Goal: Task Accomplishment & Management: Use online tool/utility

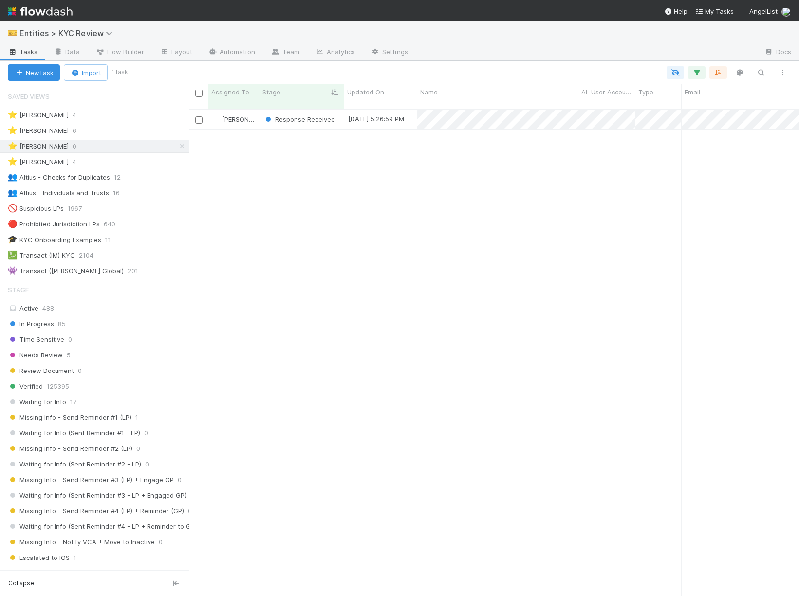
scroll to position [0, 0]
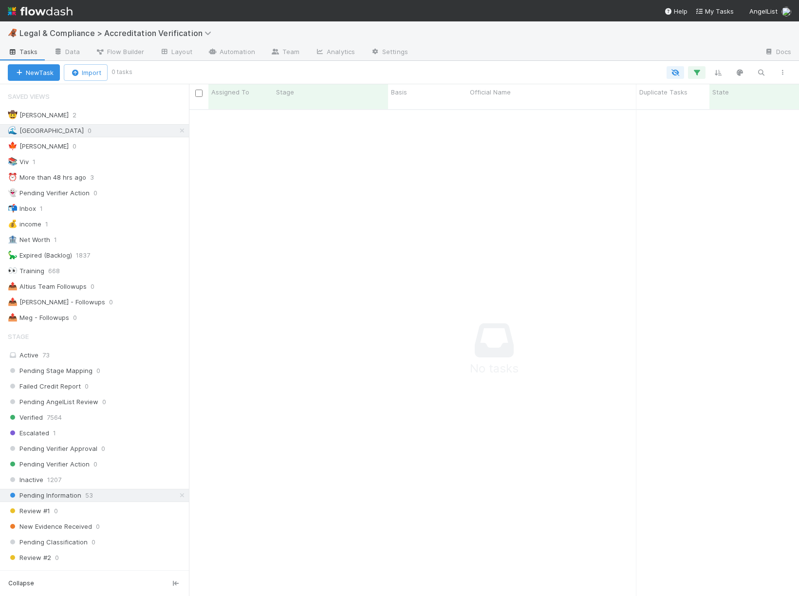
scroll to position [494, 610]
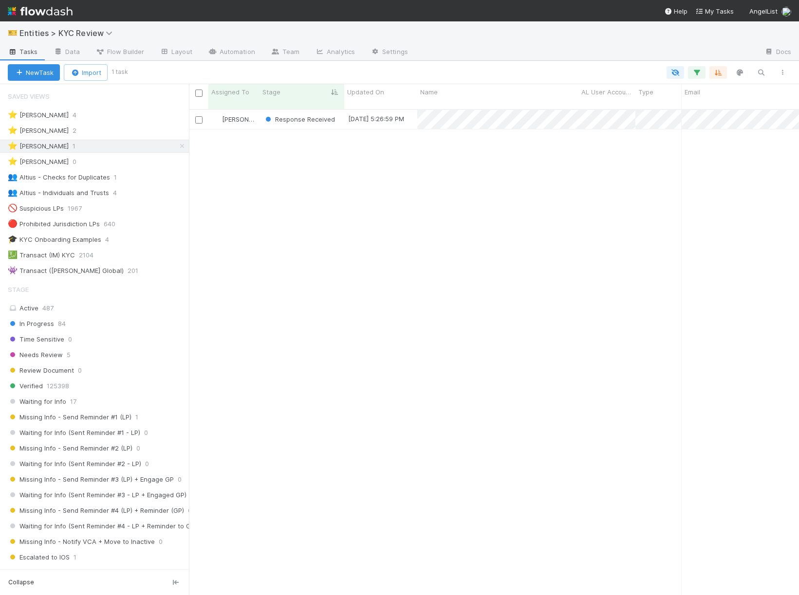
scroll to position [0, 0]
click at [304, 115] on span "Response Received" at bounding box center [299, 119] width 72 height 8
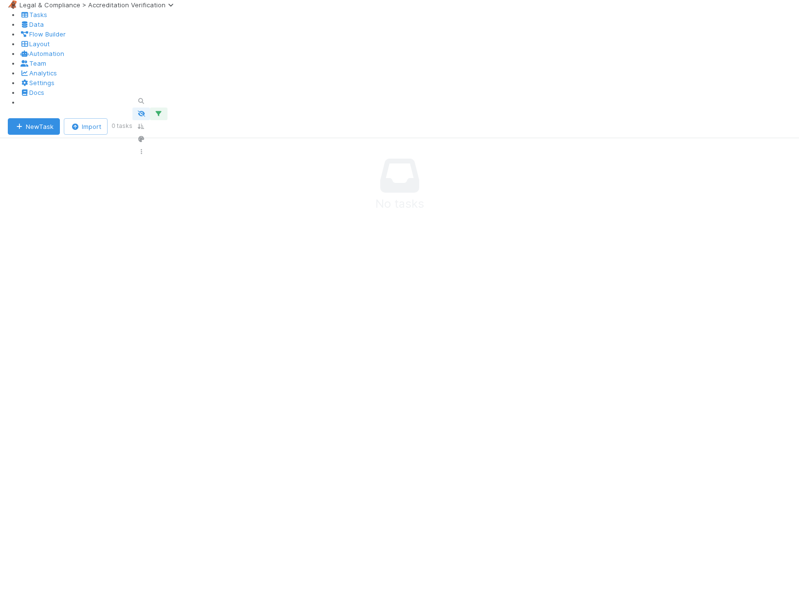
scroll to position [0, 0]
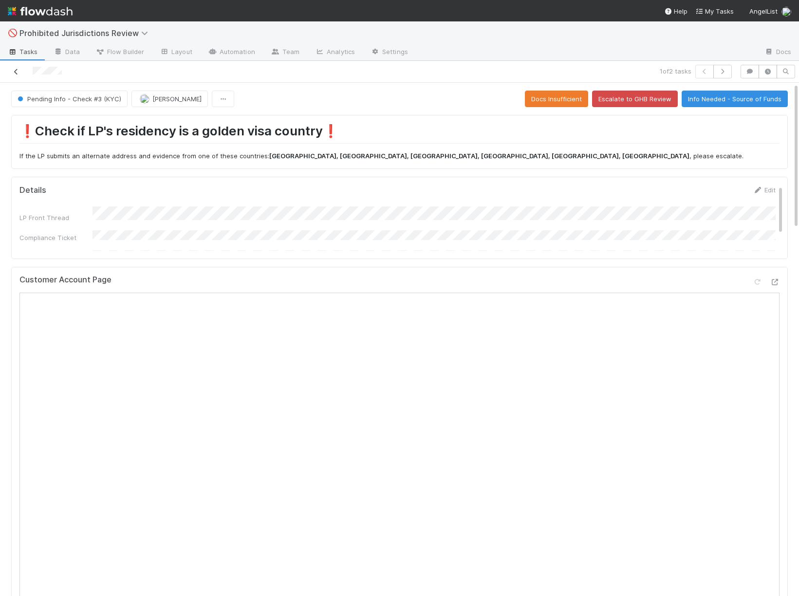
click at [13, 75] on link at bounding box center [16, 72] width 10 height 10
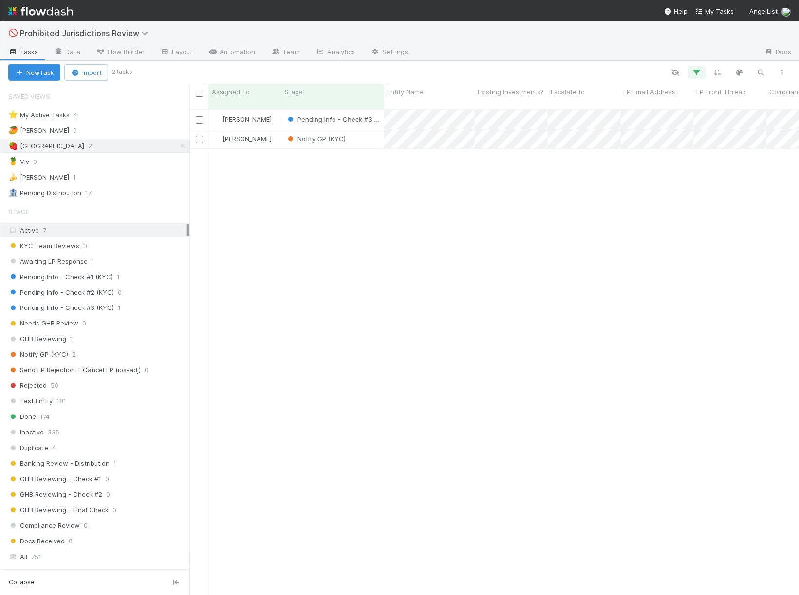
scroll to position [494, 610]
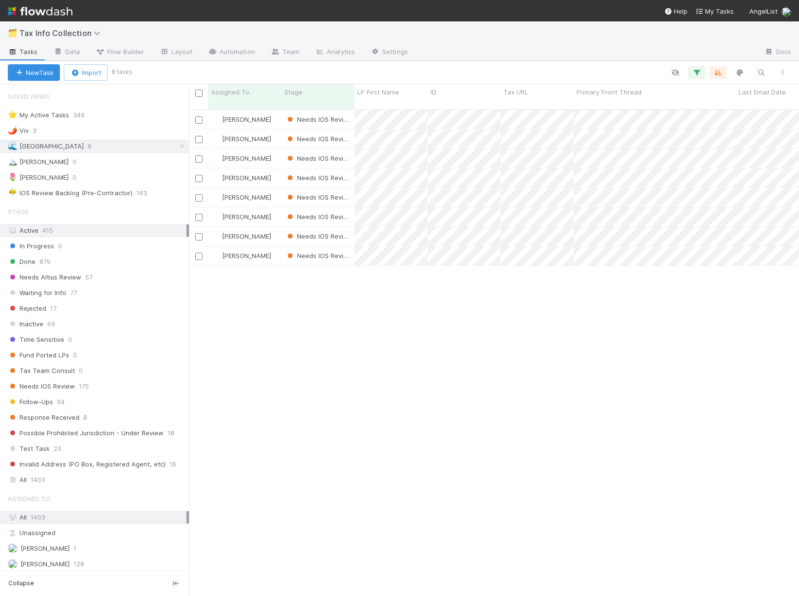
scroll to position [494, 610]
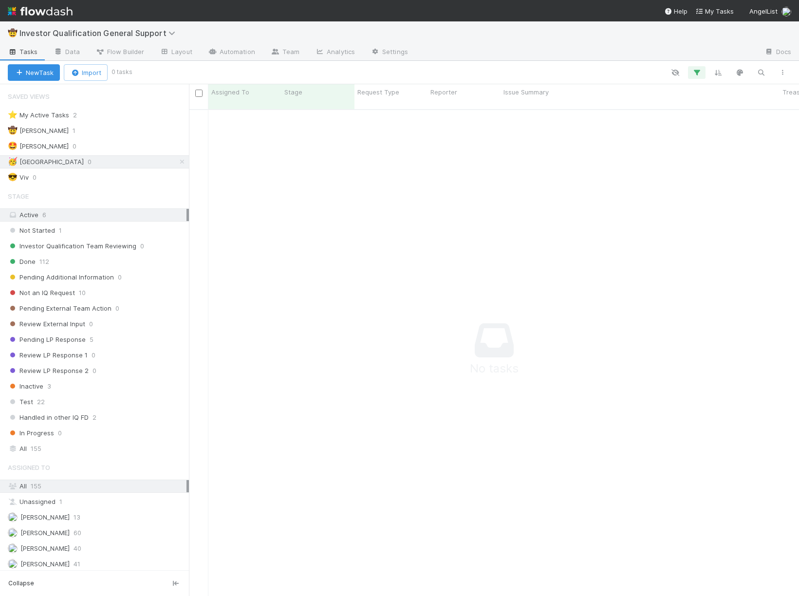
scroll to position [494, 610]
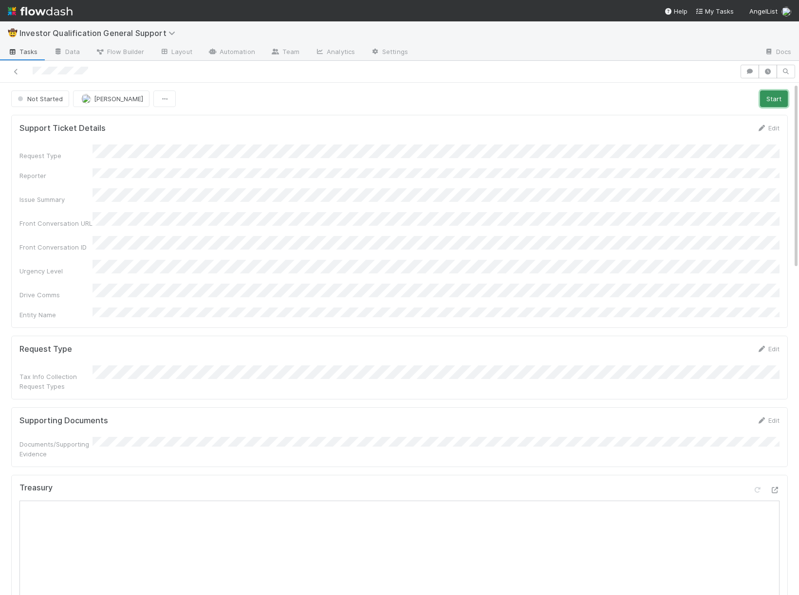
click at [781, 97] on button "Start" at bounding box center [774, 99] width 28 height 17
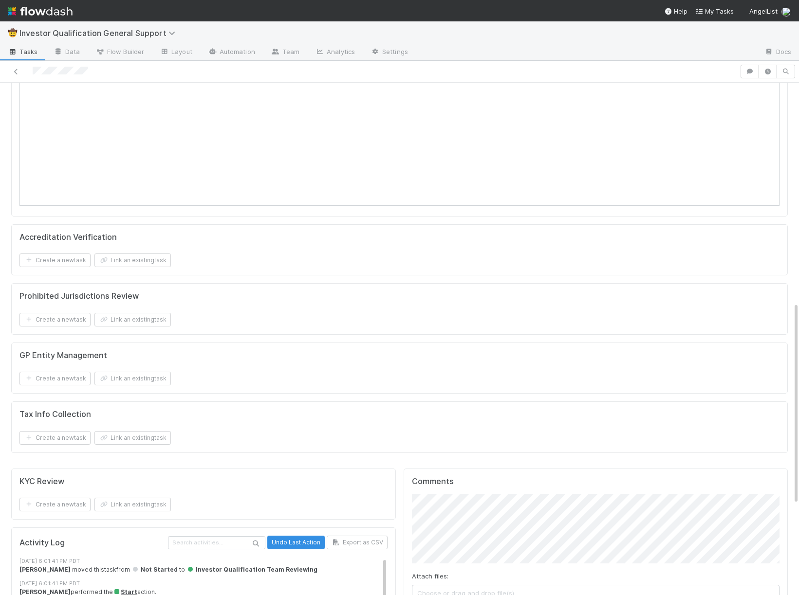
scroll to position [554, 0]
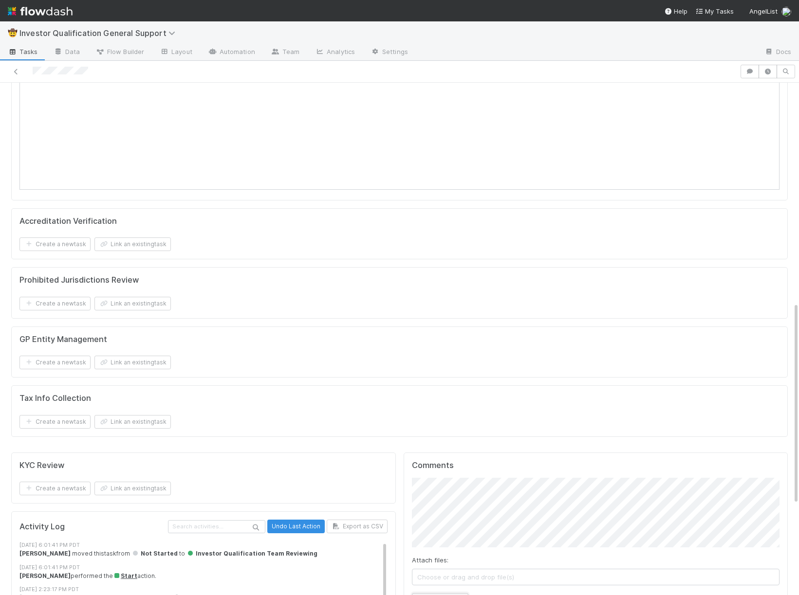
click at [431, 593] on button "Add Comment" at bounding box center [440, 601] width 56 height 17
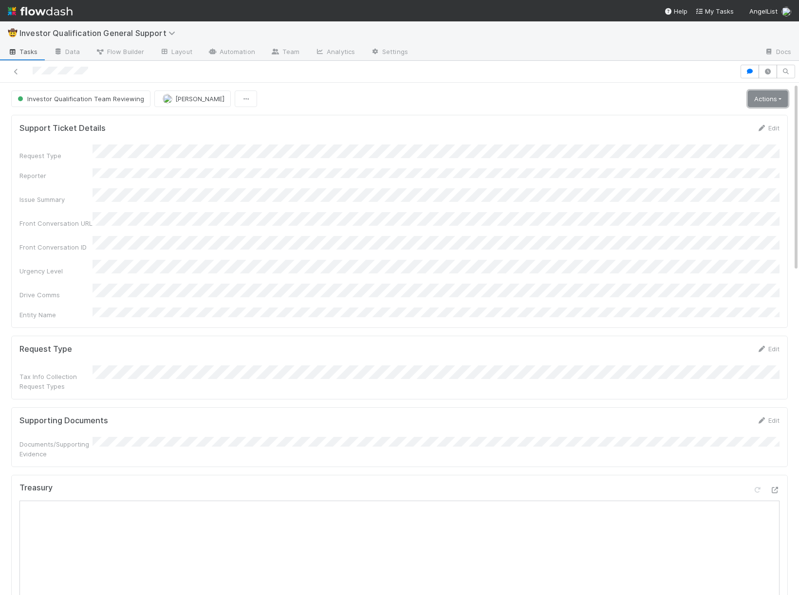
click at [760, 101] on link "Actions" at bounding box center [767, 99] width 40 height 17
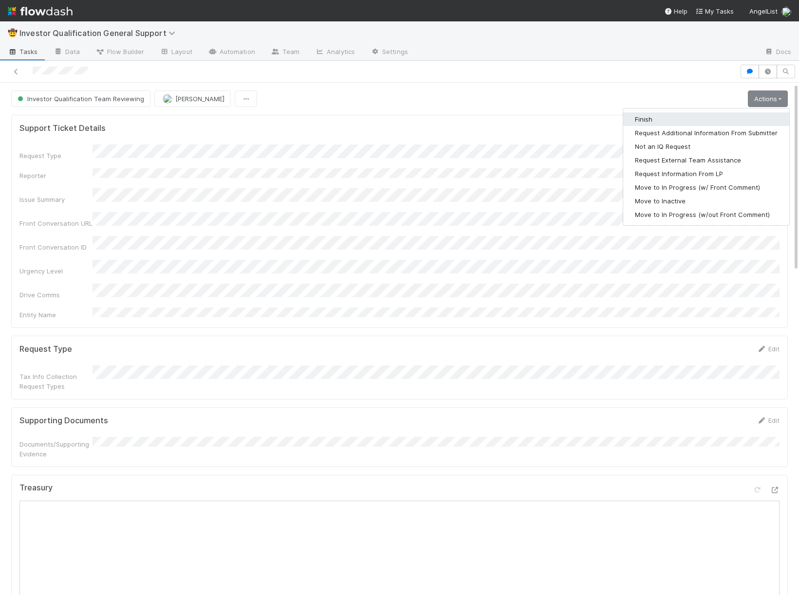
click at [667, 113] on button "Finish" at bounding box center [706, 119] width 166 height 14
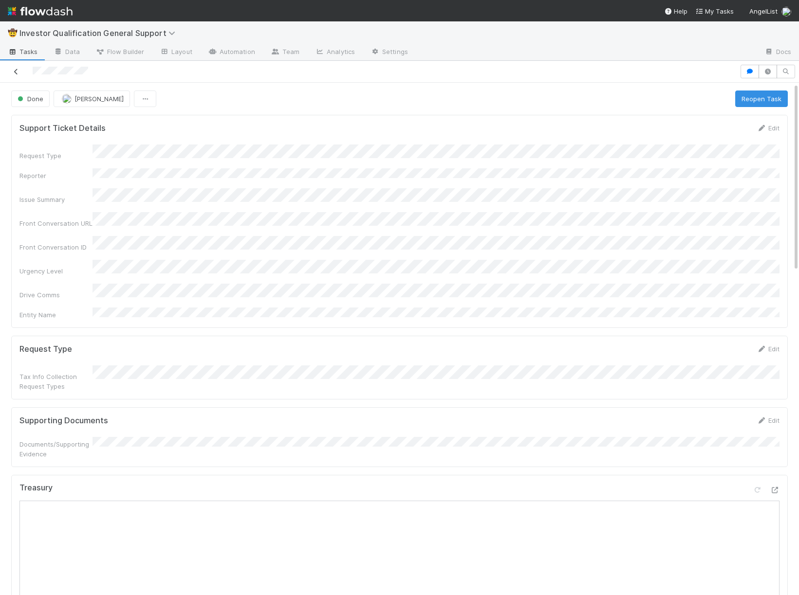
click at [12, 73] on icon at bounding box center [16, 72] width 10 height 6
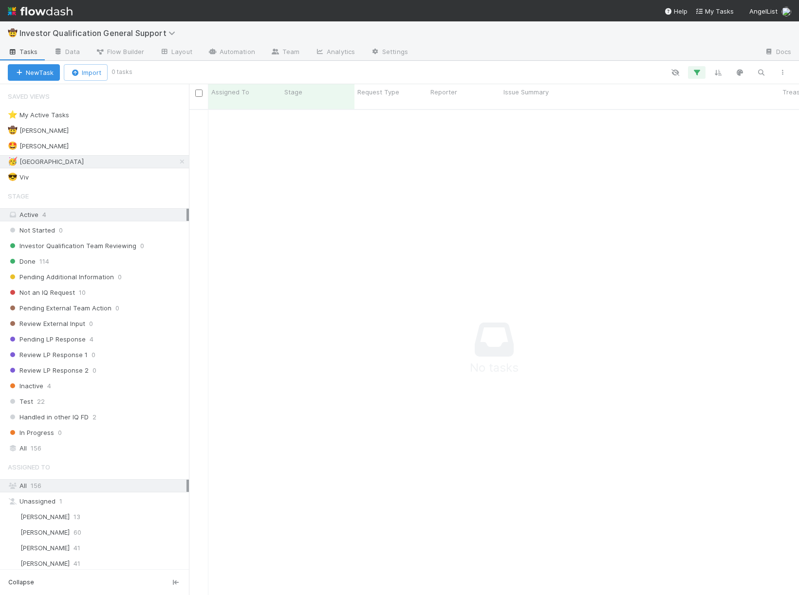
scroll to position [0, 0]
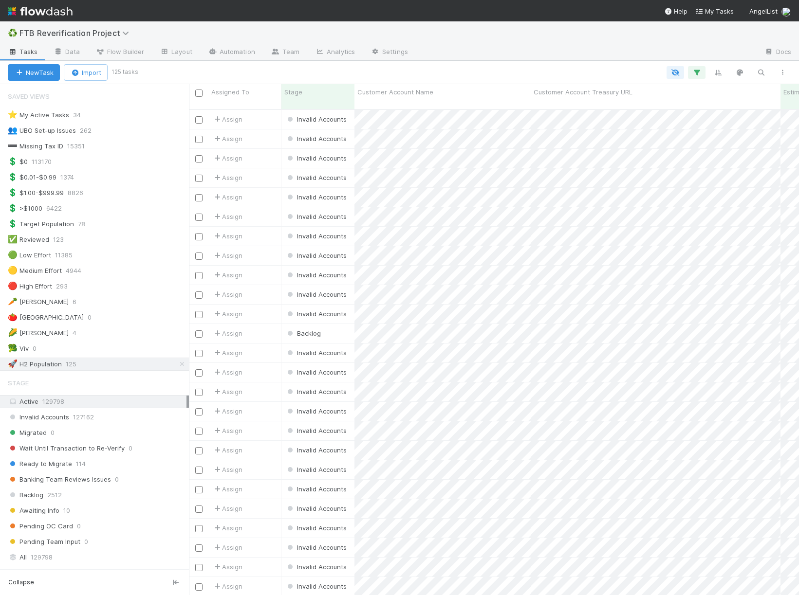
scroll to position [494, 610]
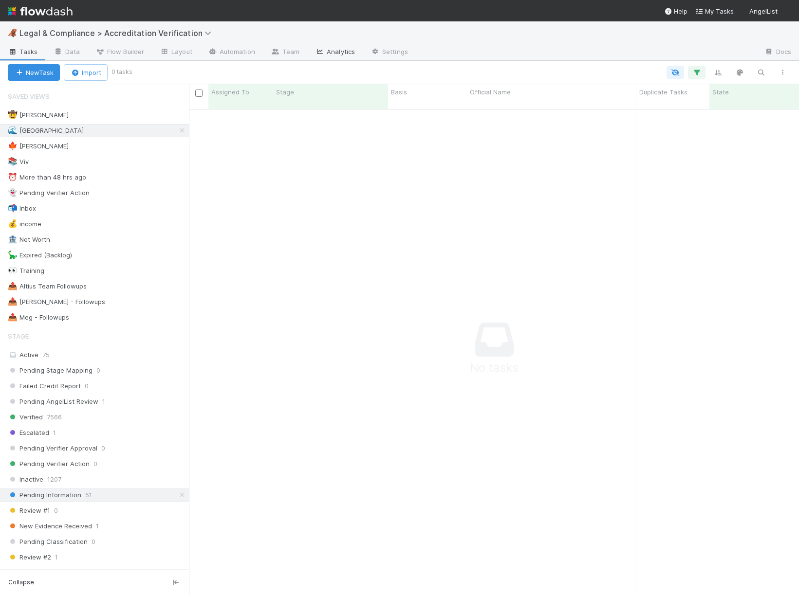
scroll to position [494, 610]
click at [88, 353] on div "Active 75" at bounding box center [97, 355] width 179 height 12
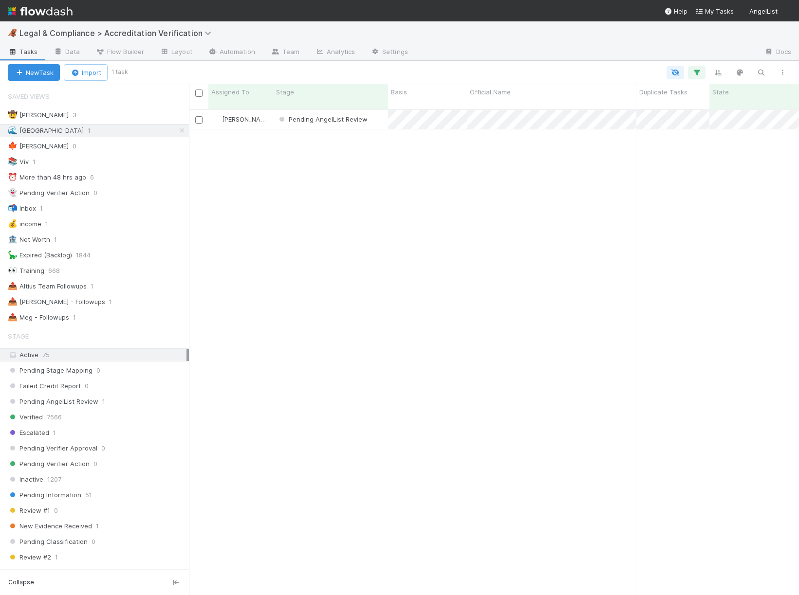
scroll to position [494, 610]
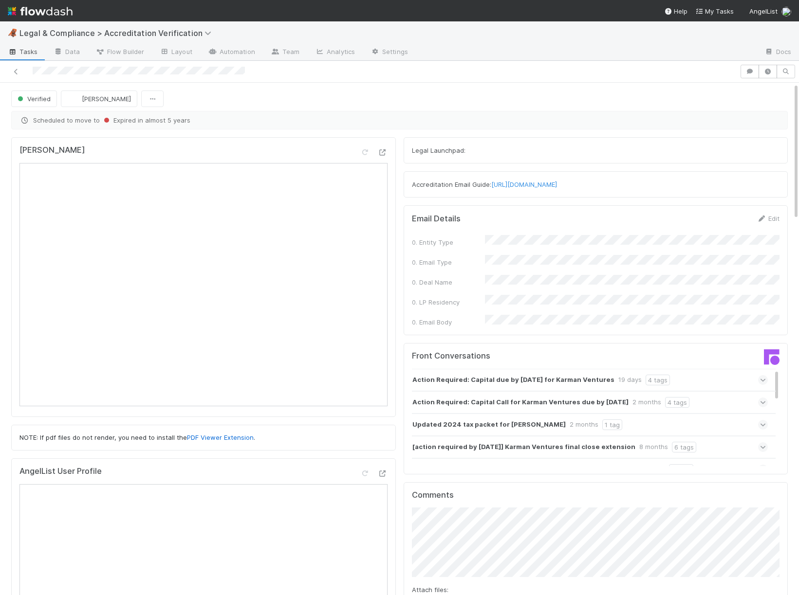
click at [56, 96] on div "Verified" at bounding box center [36, 99] width 50 height 17
click at [12, 70] on icon at bounding box center [16, 72] width 10 height 6
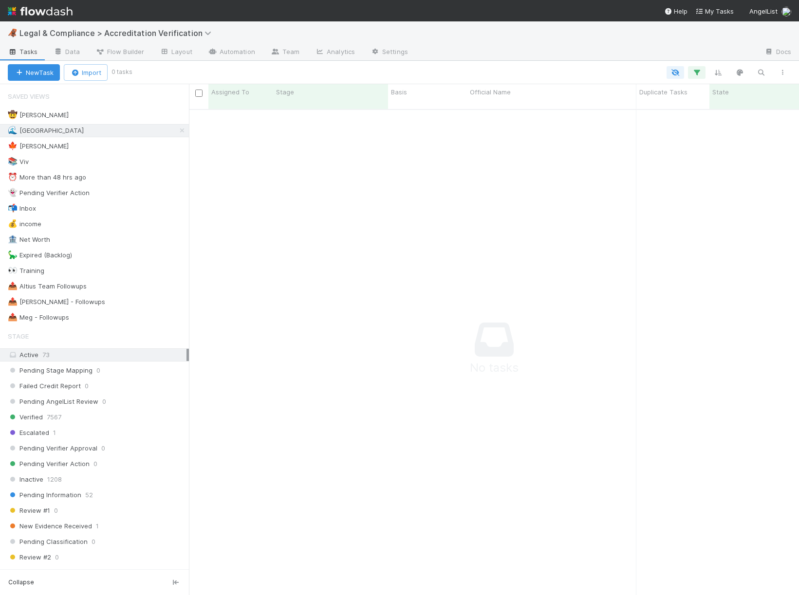
scroll to position [494, 610]
